Goal: Download file/media

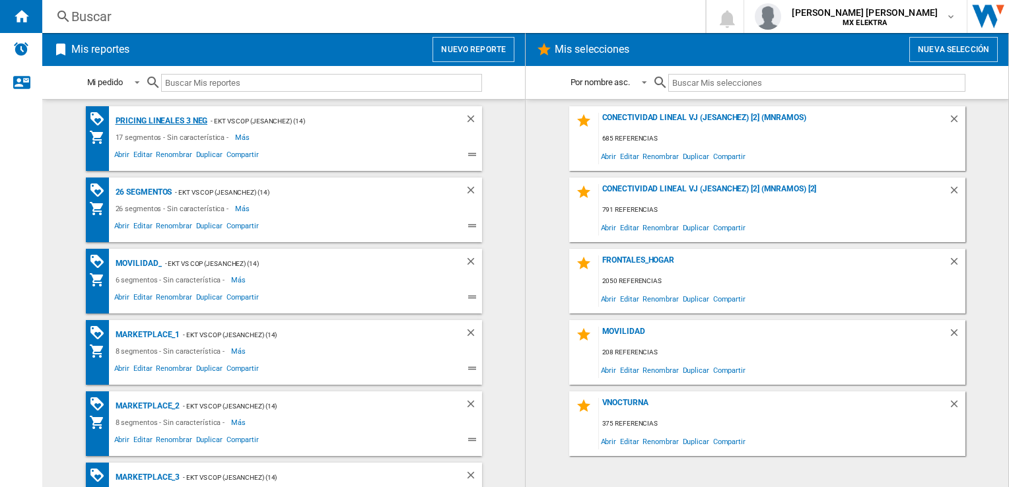
click at [153, 119] on div "Pricing lineales 3 neg" at bounding box center [160, 121] width 96 height 17
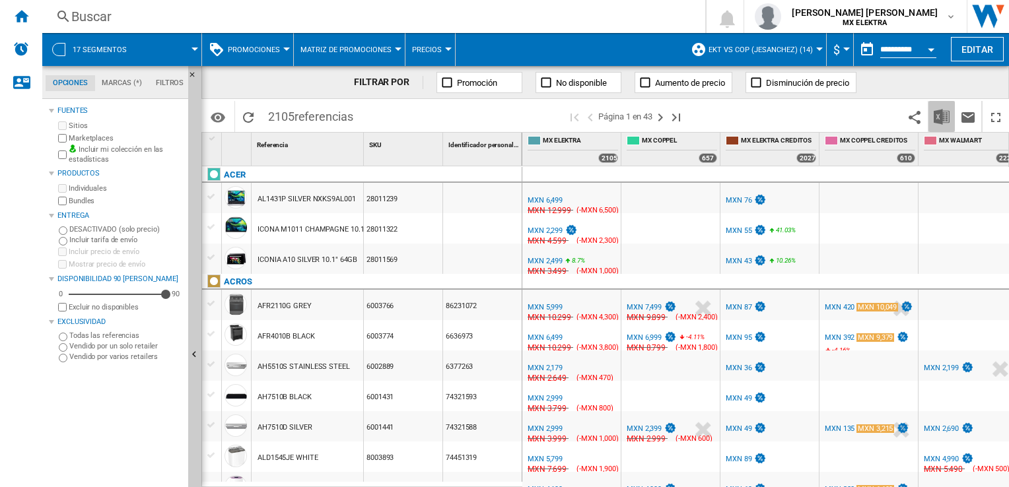
click at [939, 115] on img "Descargar en Excel" at bounding box center [942, 117] width 16 height 16
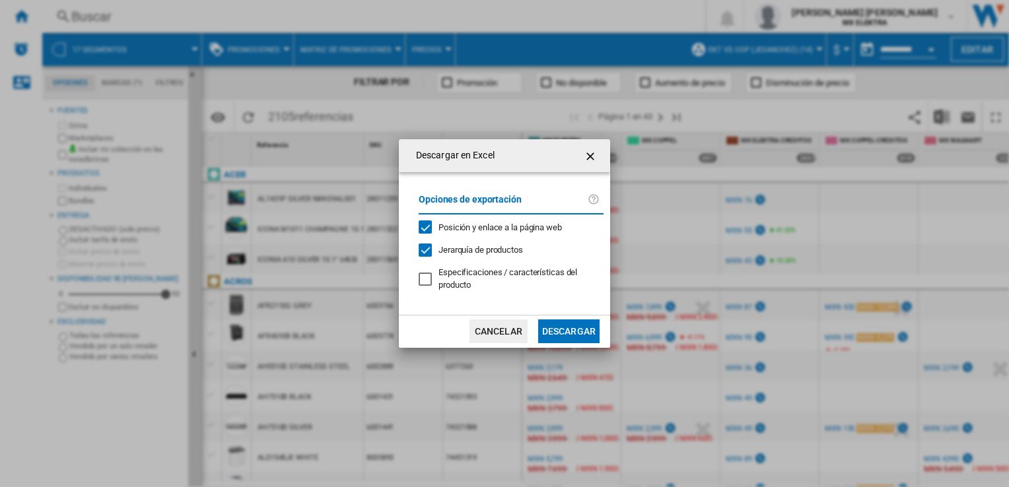
click at [560, 326] on button "Descargar" at bounding box center [568, 332] width 61 height 24
